Goal: Entertainment & Leisure: Consume media (video, audio)

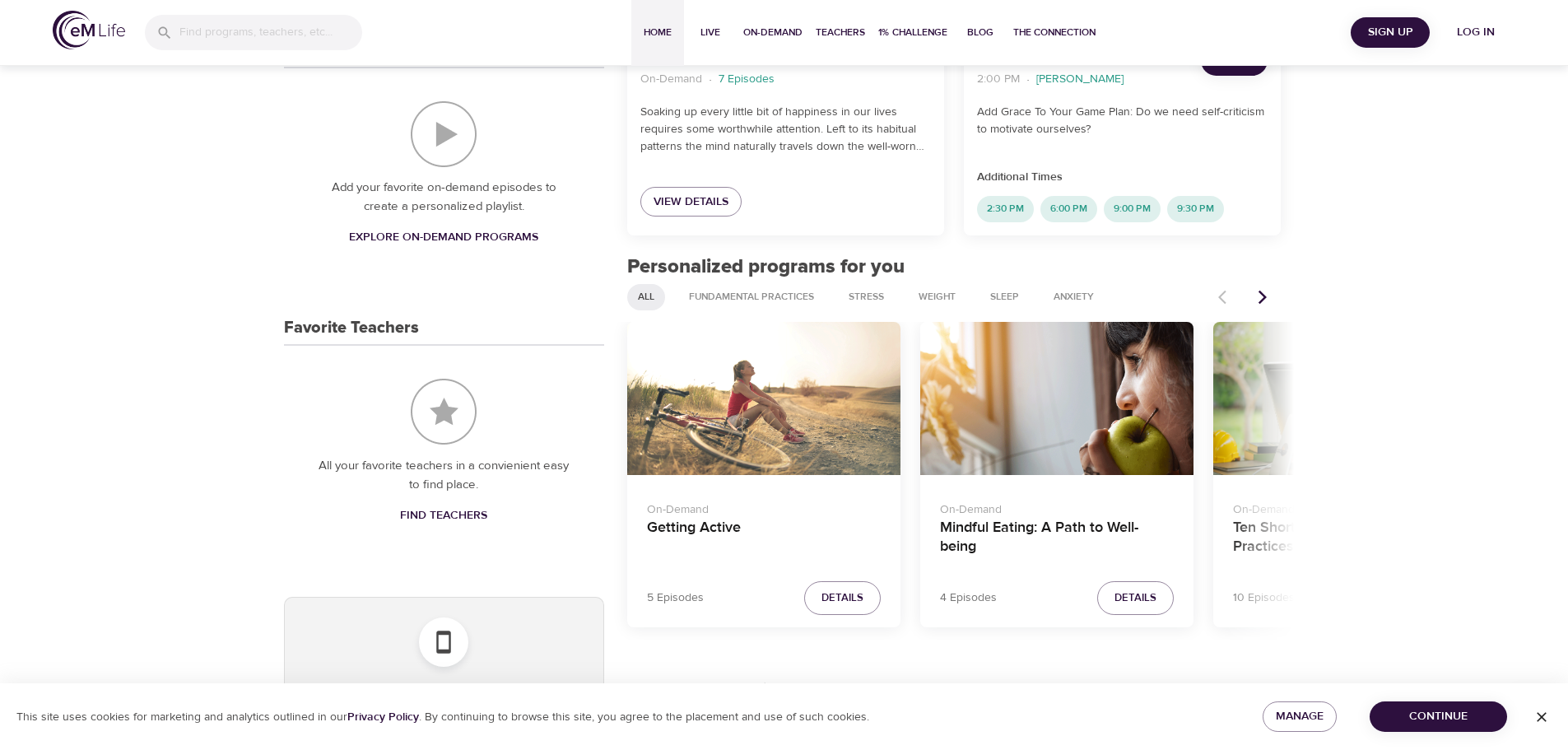
scroll to position [473, 0]
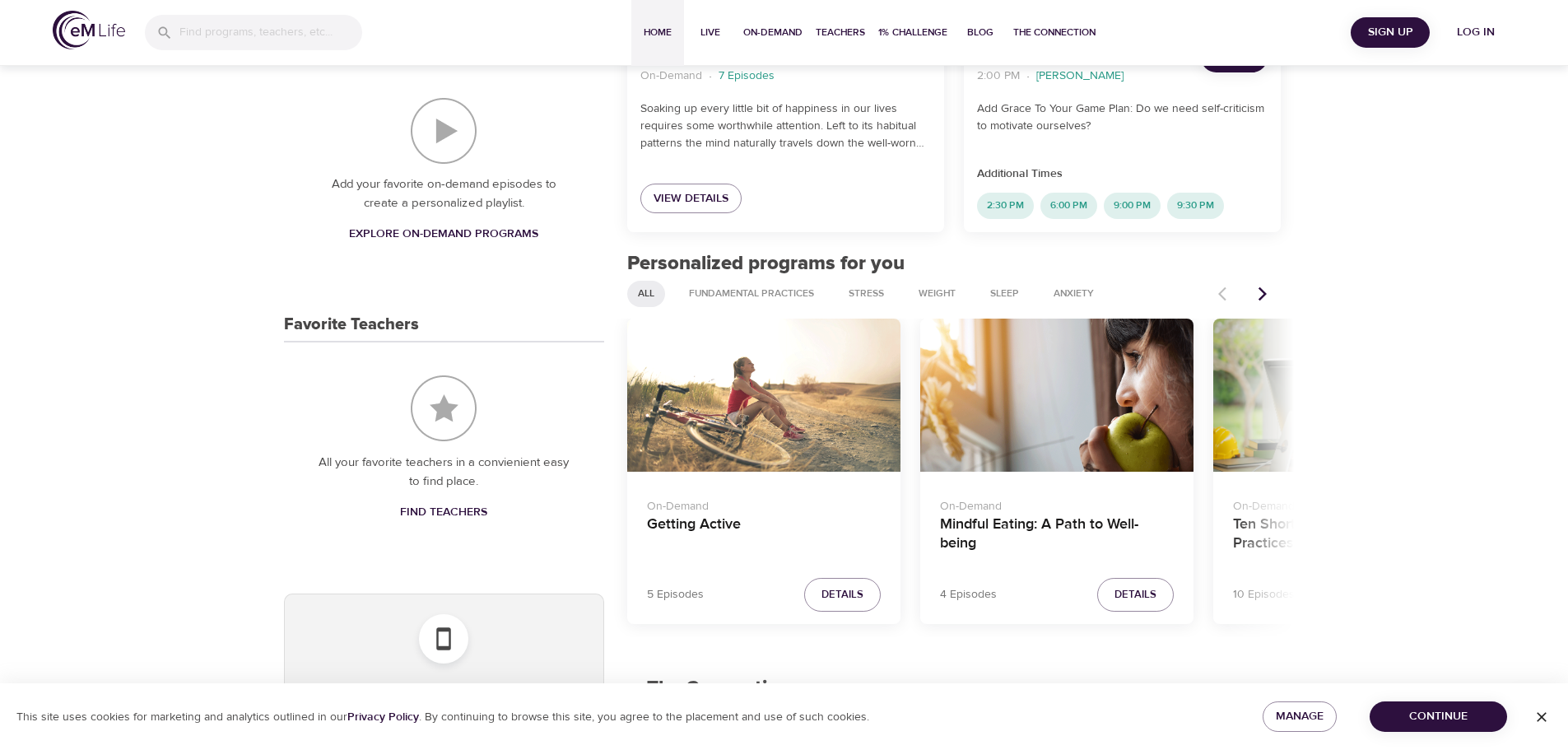
click at [1272, 294] on button "Next items" at bounding box center [1262, 293] width 36 height 36
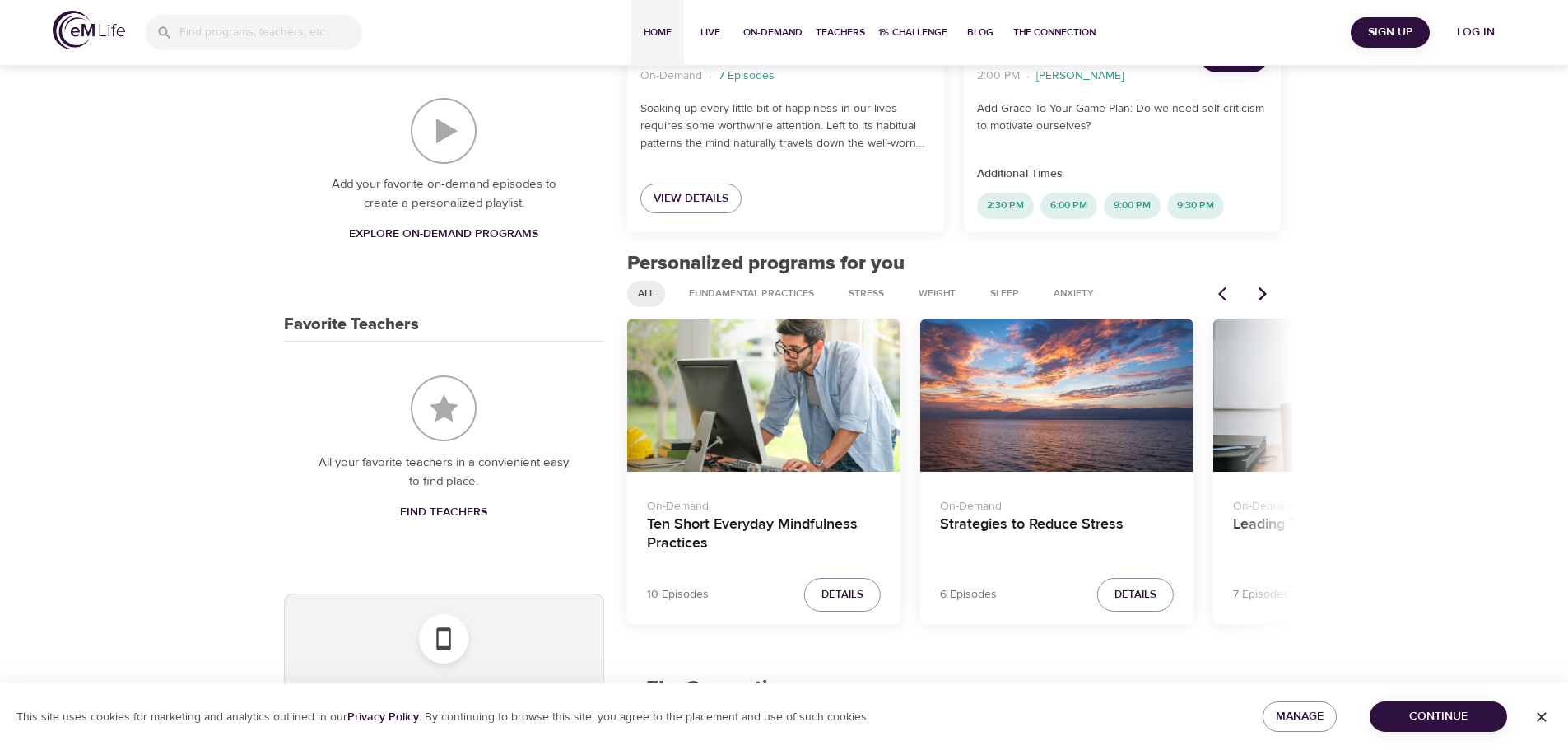
click at [1272, 294] on button "Next items" at bounding box center [1262, 293] width 36 height 36
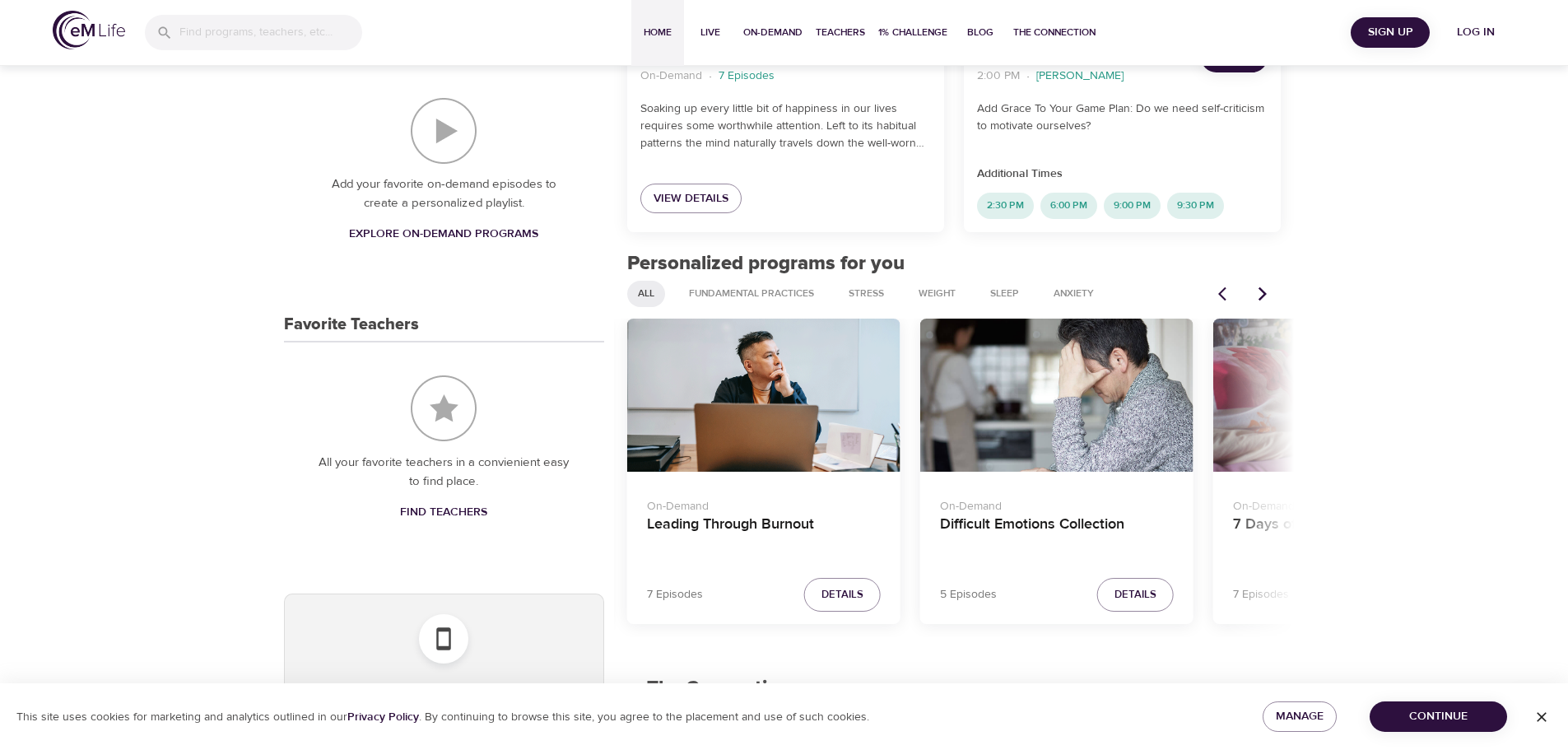
click at [1270, 295] on icon "Next items" at bounding box center [1263, 294] width 17 height 17
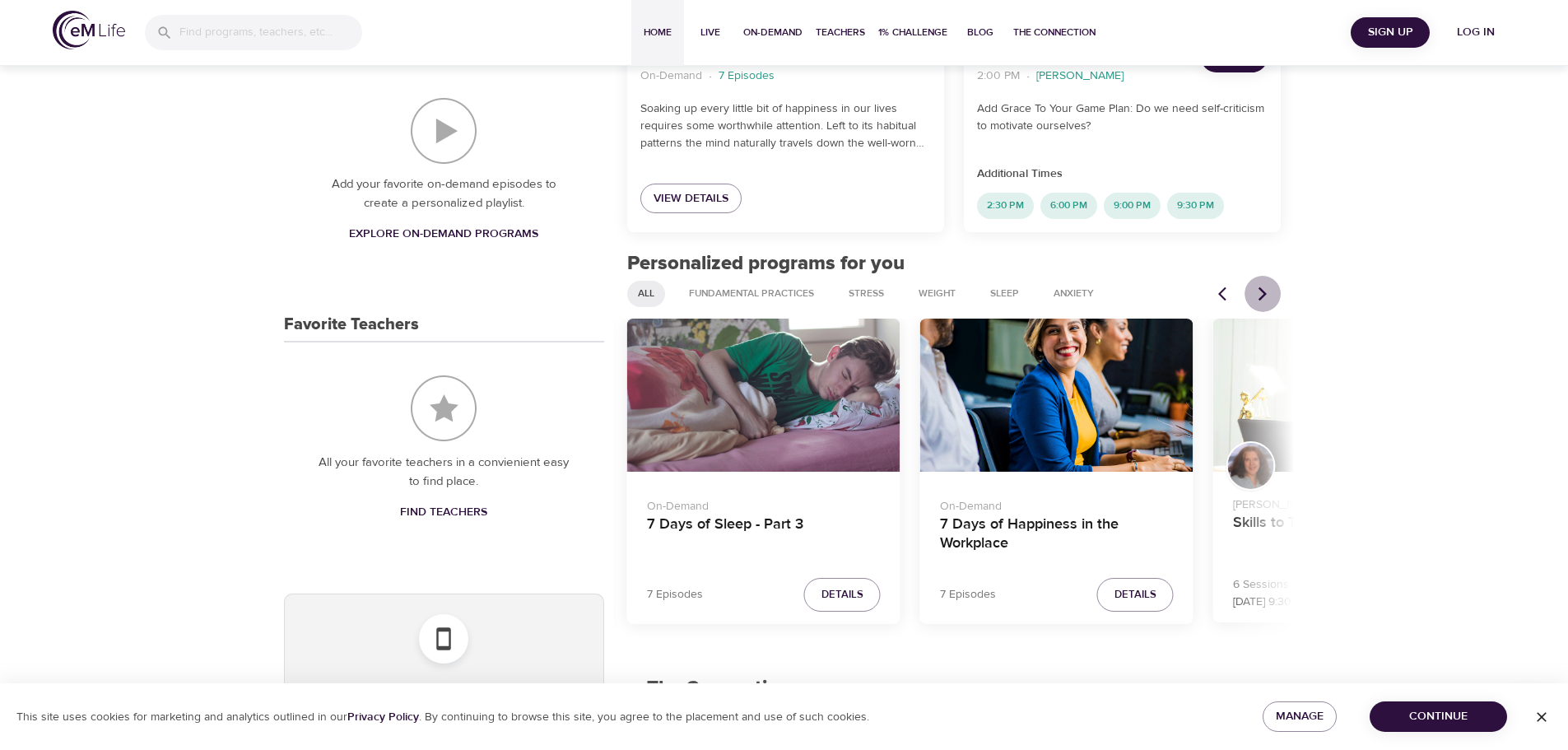
click at [1270, 295] on icon "Next items" at bounding box center [1263, 294] width 17 height 17
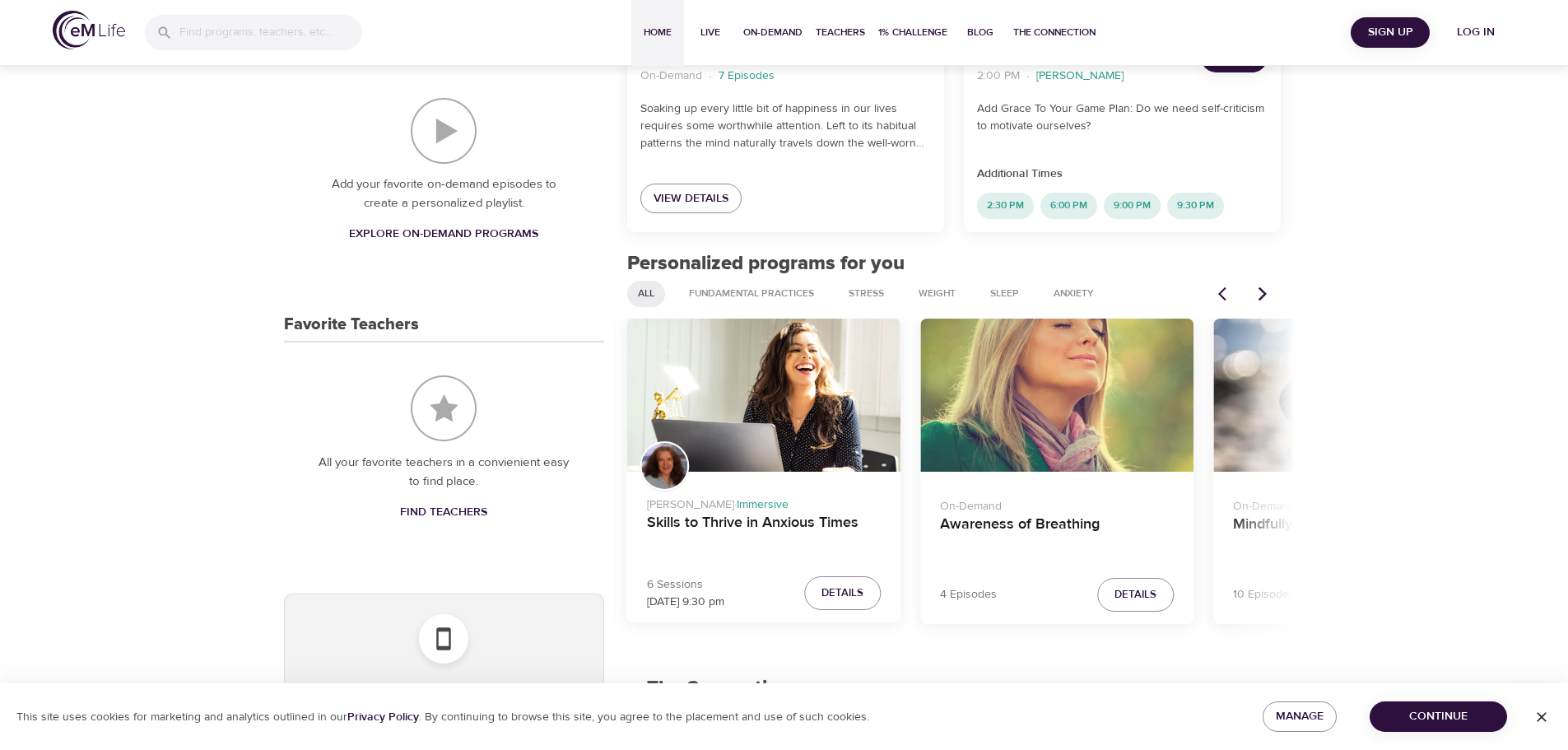
click at [1270, 295] on icon "Next items" at bounding box center [1263, 294] width 17 height 17
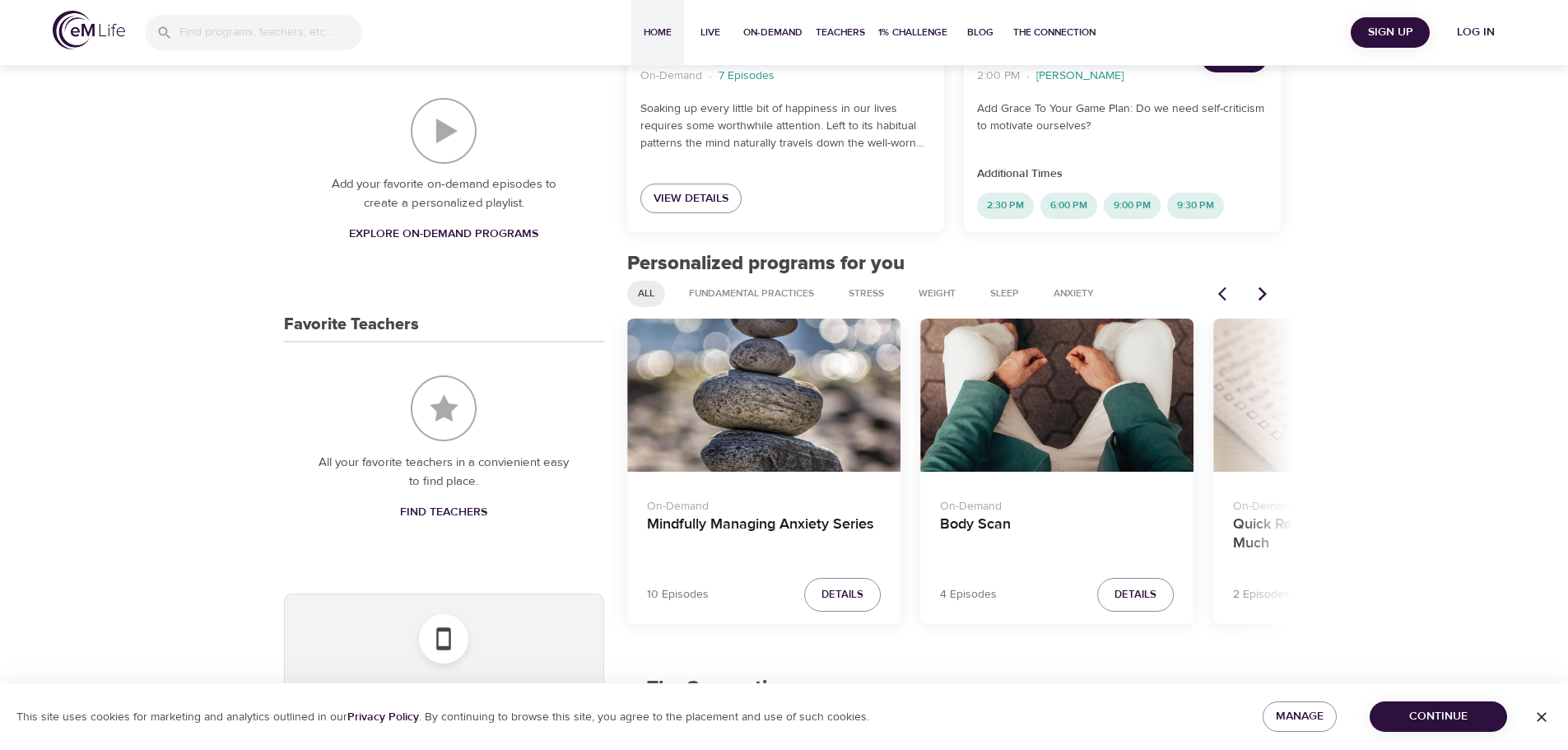
click at [1136, 399] on div "Body Scan" at bounding box center [1057, 396] width 273 height 154
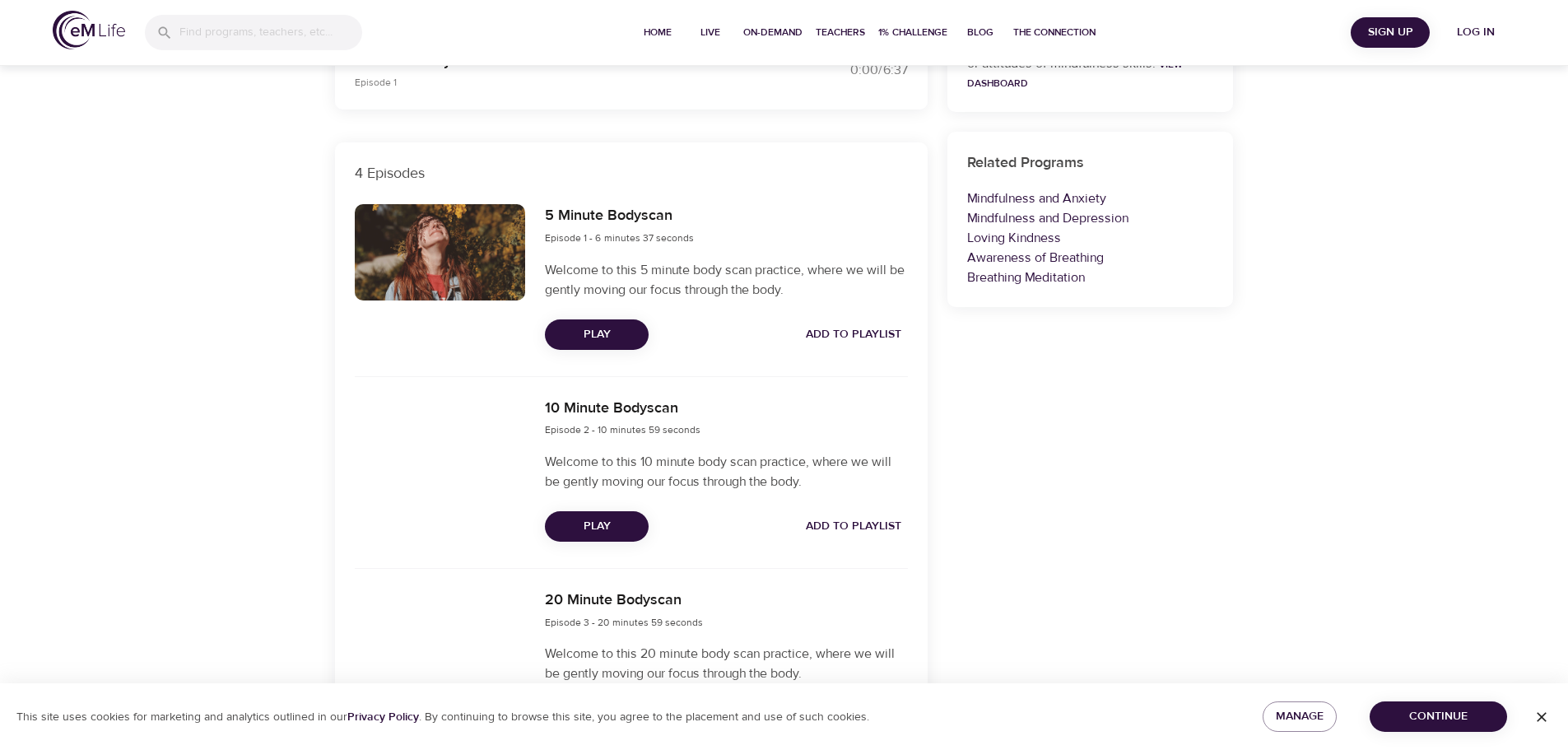
scroll to position [330, 0]
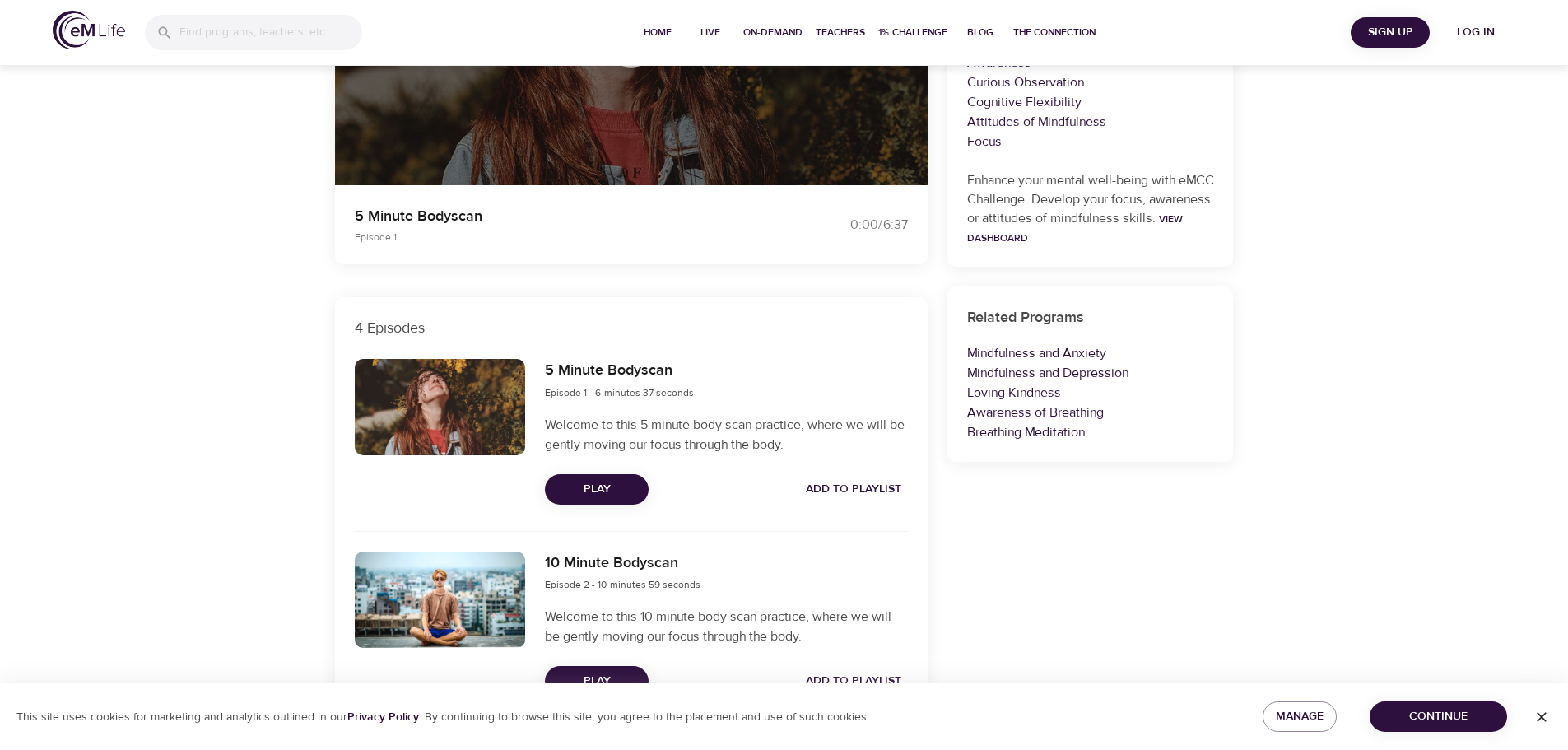
click at [609, 487] on span "Play" at bounding box center [597, 489] width 77 height 21
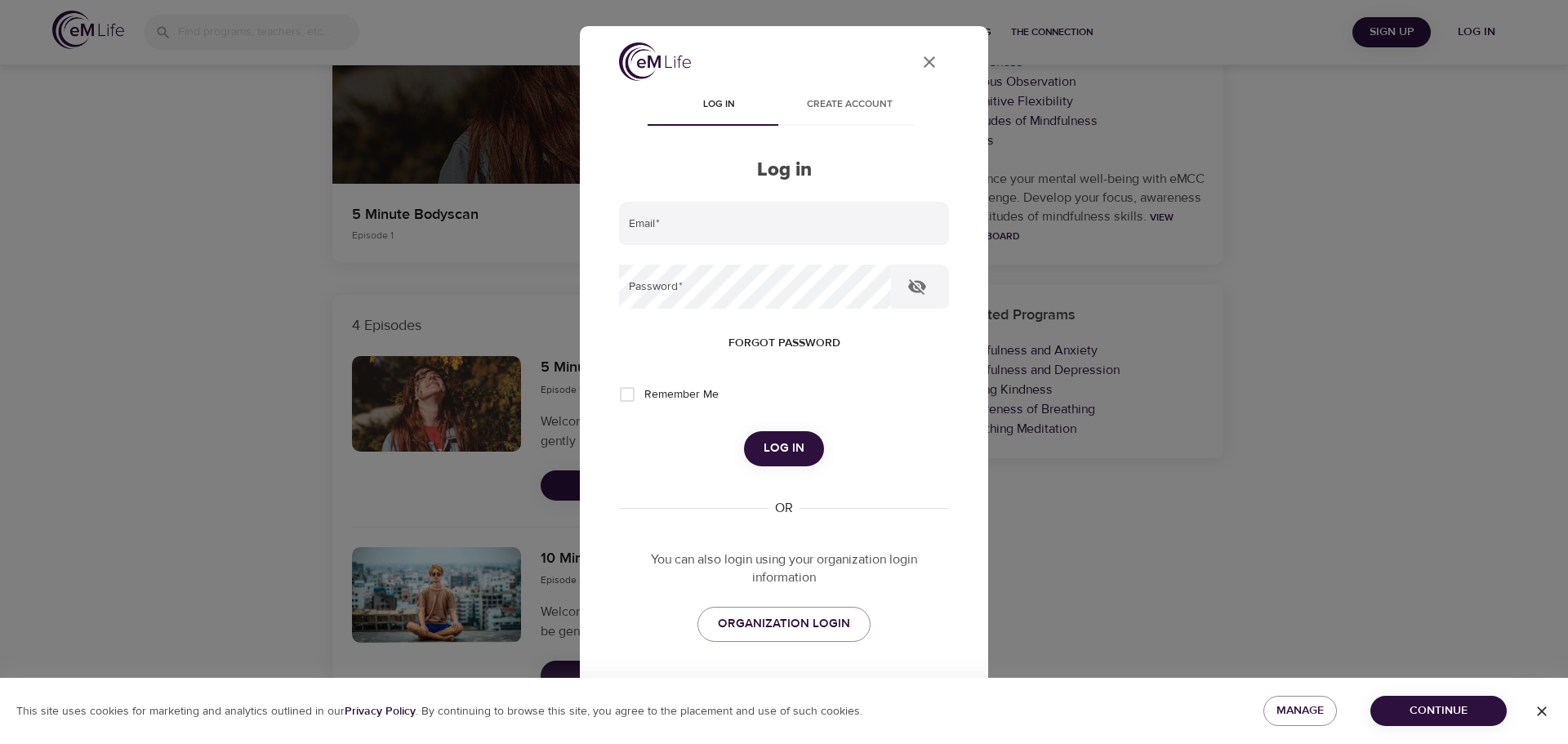
type input "[PERSON_NAME][EMAIL_ADDRESS][DOMAIN_NAME]"
click at [786, 446] on span "Log in" at bounding box center [783, 449] width 41 height 22
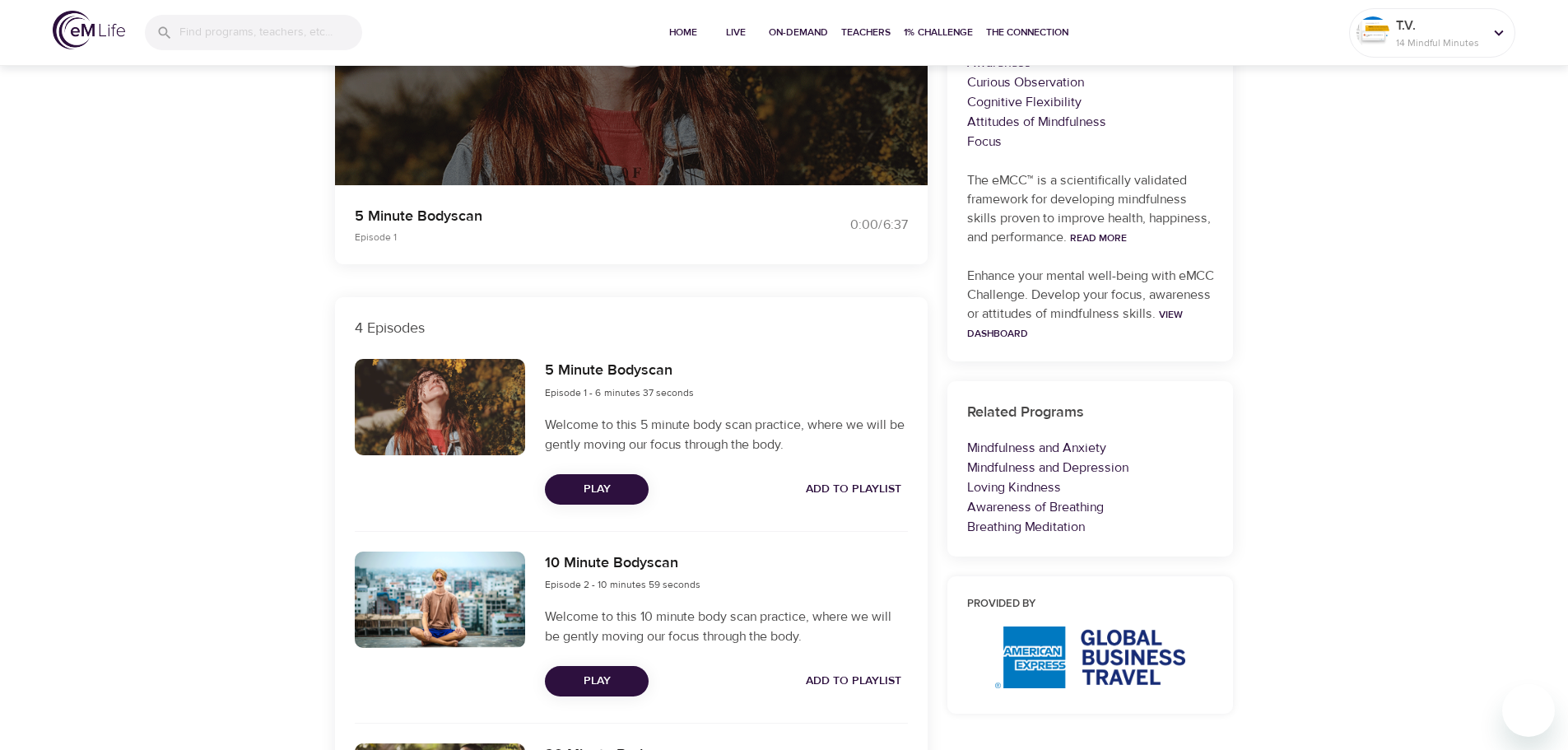
click at [624, 489] on span "Play" at bounding box center [597, 489] width 77 height 21
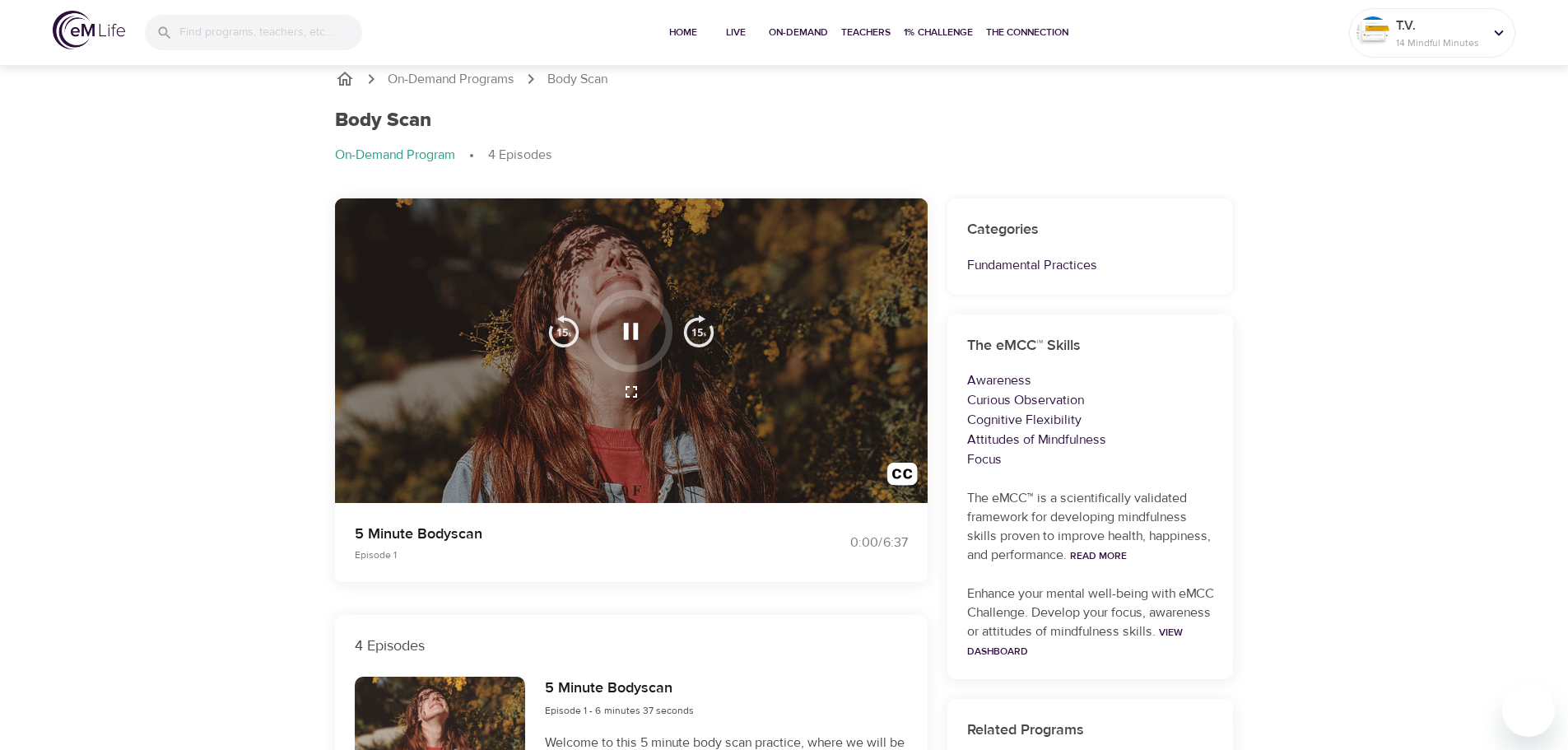
scroll to position [0, 0]
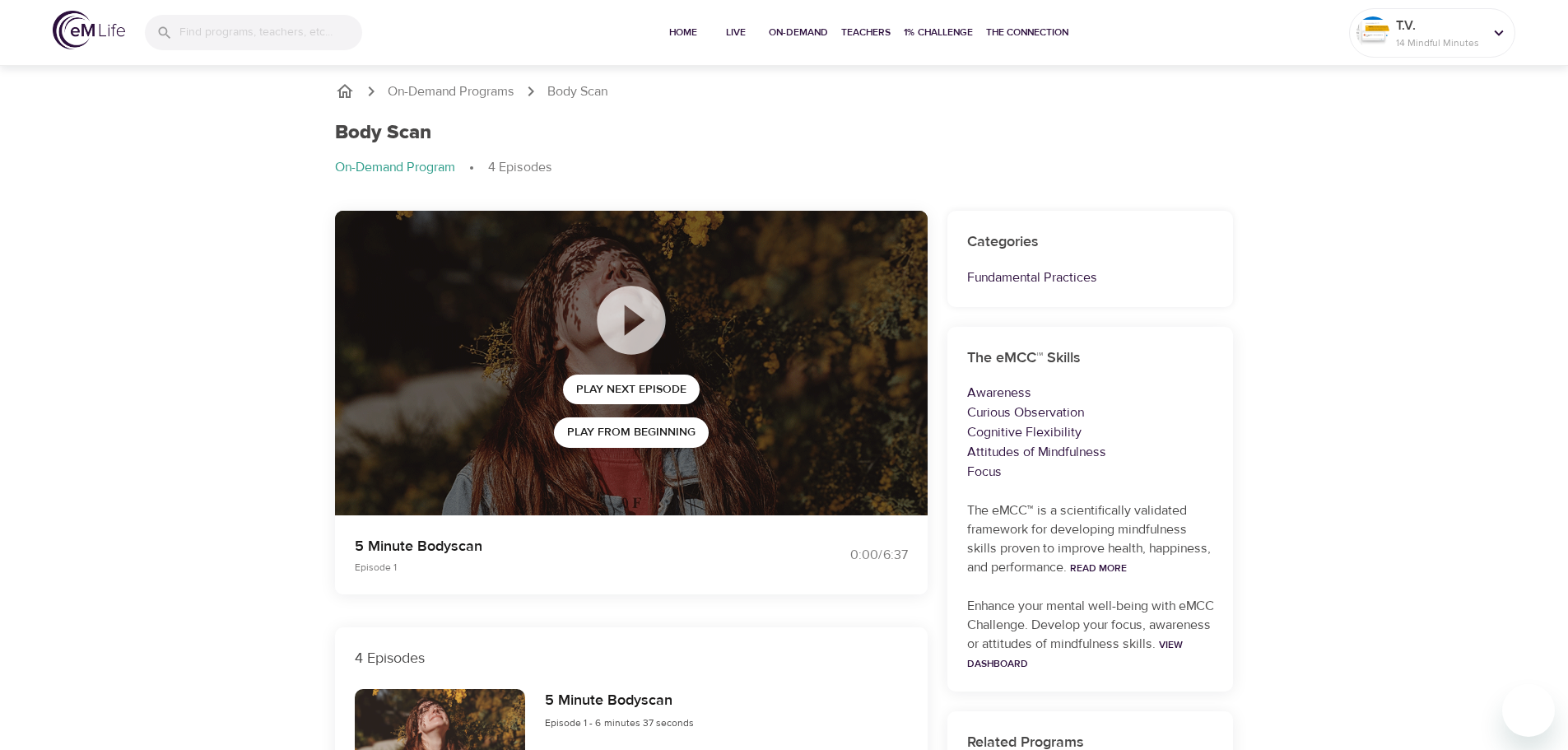
click at [349, 94] on icon "breadcrumb" at bounding box center [345, 91] width 17 height 14
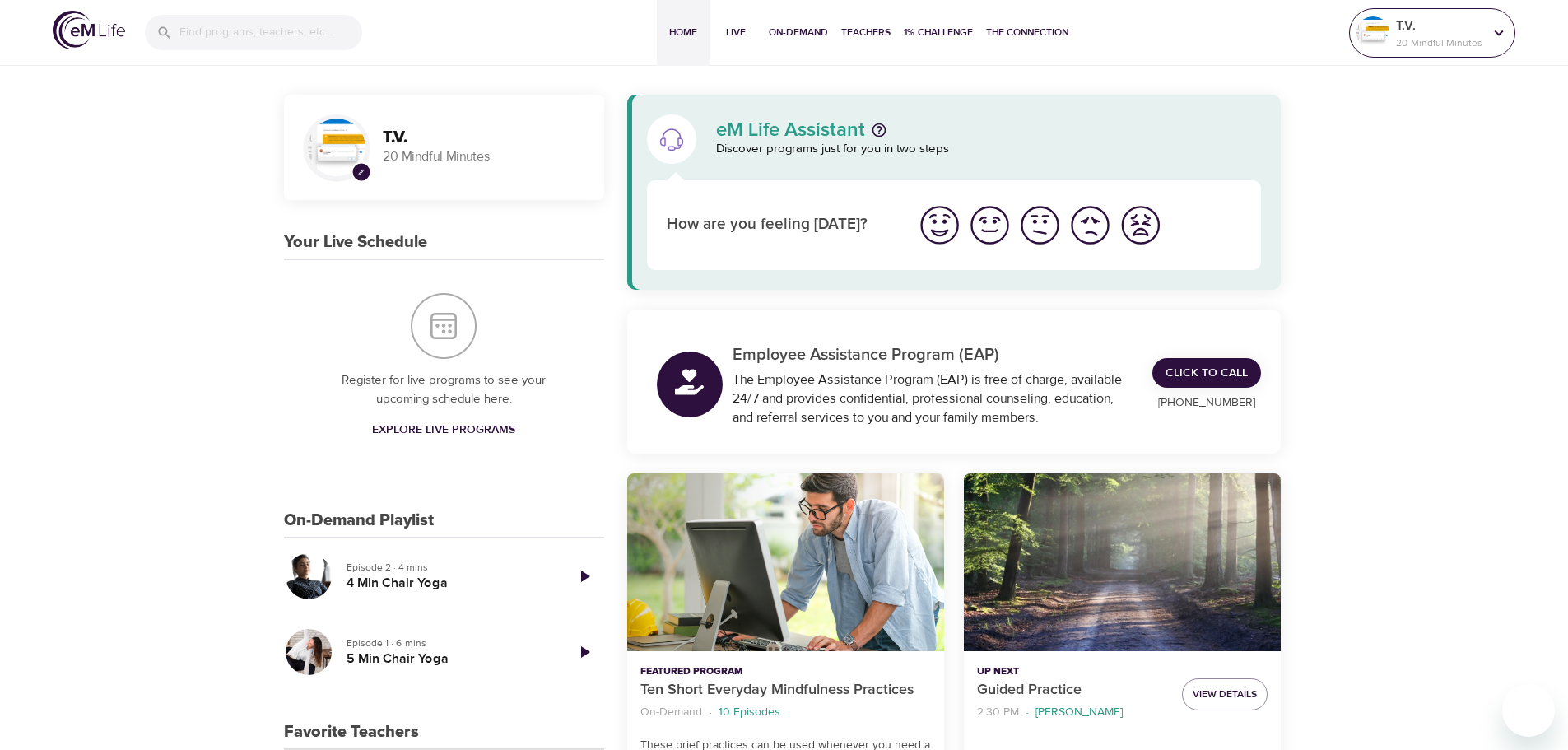
click at [1504, 34] on icon at bounding box center [1499, 33] width 18 height 18
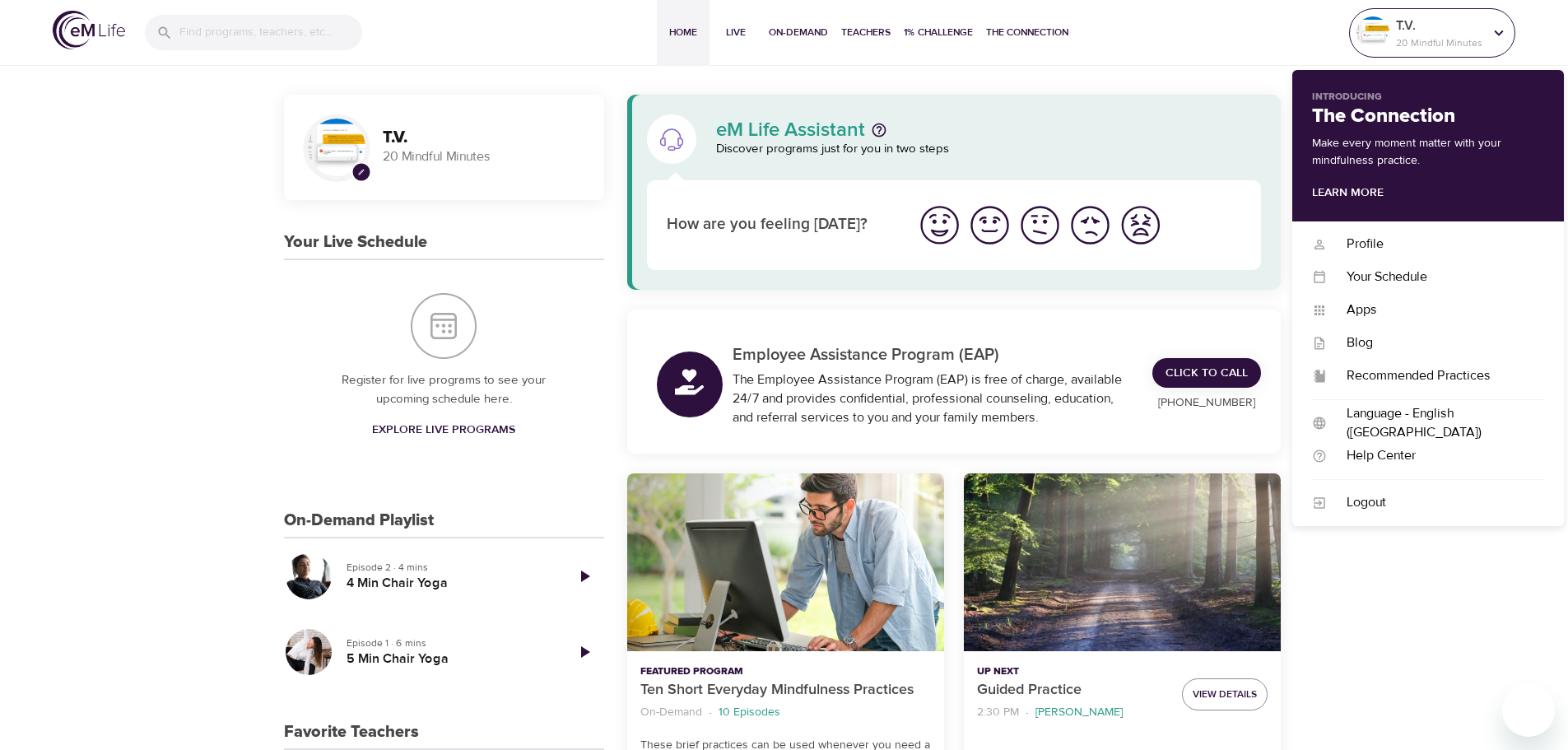
click at [1495, 30] on icon at bounding box center [1499, 33] width 18 height 18
